Goal: Information Seeking & Learning: Check status

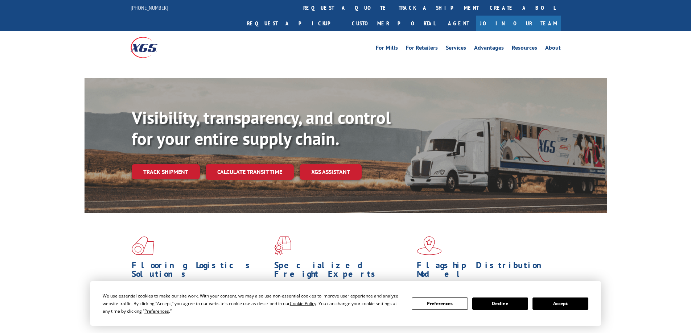
click at [393, 11] on link "track a shipment" at bounding box center [438, 8] width 91 height 16
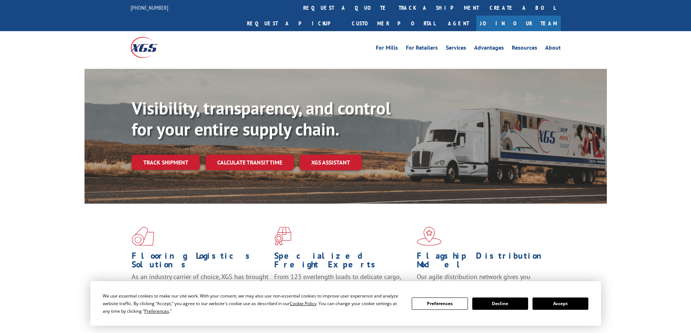
click at [393, 8] on link "track a shipment" at bounding box center [438, 8] width 91 height 16
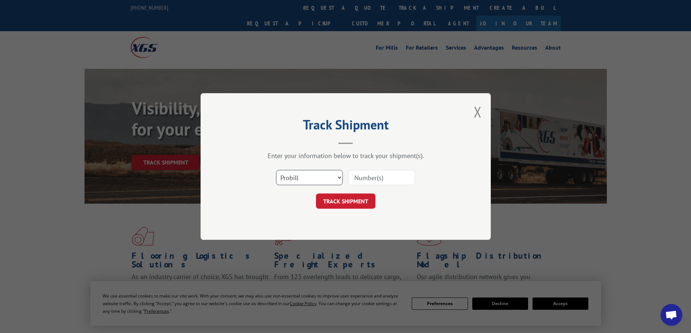
drag, startPoint x: 300, startPoint y: 178, endPoint x: 300, endPoint y: 182, distance: 4.0
click at [300, 179] on select "Select category... Probill BOL PO" at bounding box center [309, 177] width 67 height 15
select select "po"
click at [276, 170] on select "Select category... Probill BOL PO" at bounding box center [309, 177] width 67 height 15
click at [365, 182] on input at bounding box center [381, 177] width 67 height 15
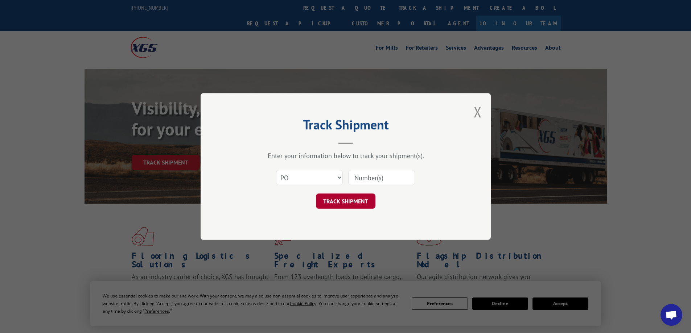
paste input "31506524"
type input "31506524"
click at [351, 204] on button "TRACK SHIPMENT" at bounding box center [345, 201] width 59 height 15
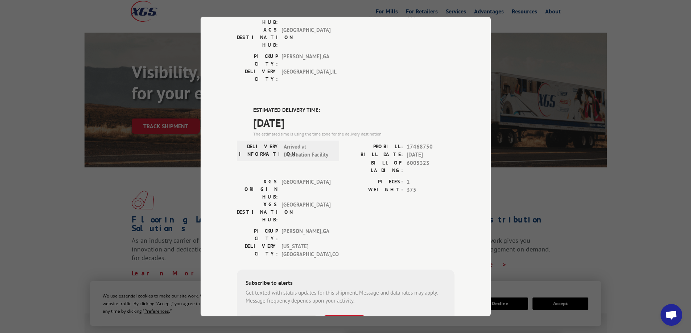
scroll to position [145, 0]
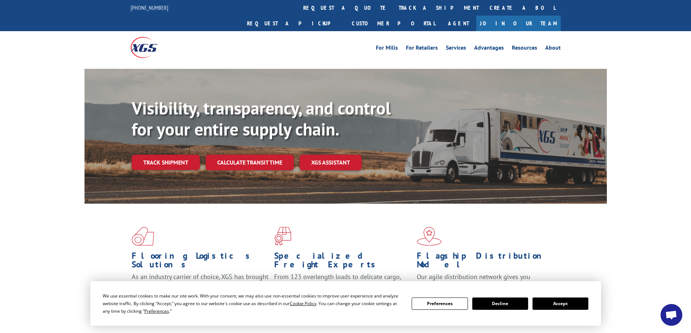
click at [560, 306] on button "Accept" at bounding box center [560, 304] width 56 height 12
